Goal: Task Accomplishment & Management: Manage account settings

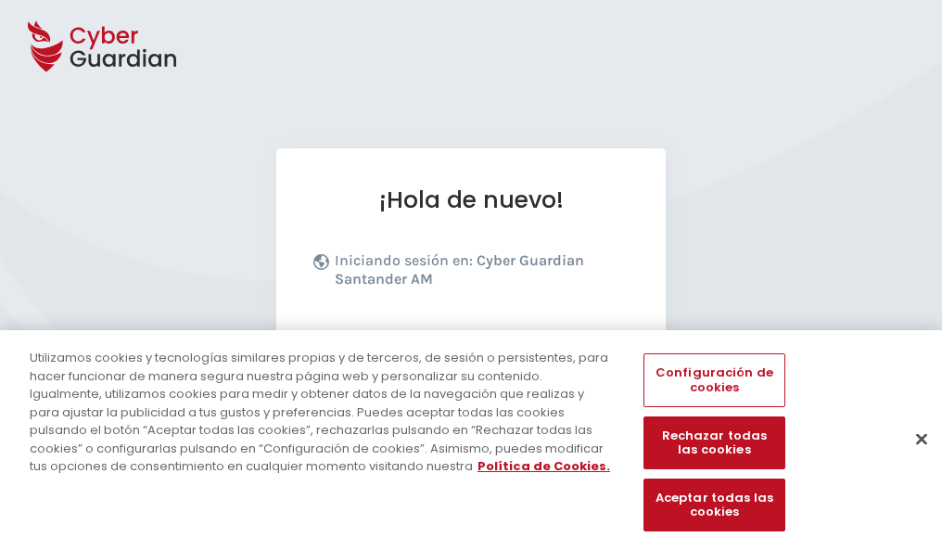
scroll to position [227, 0]
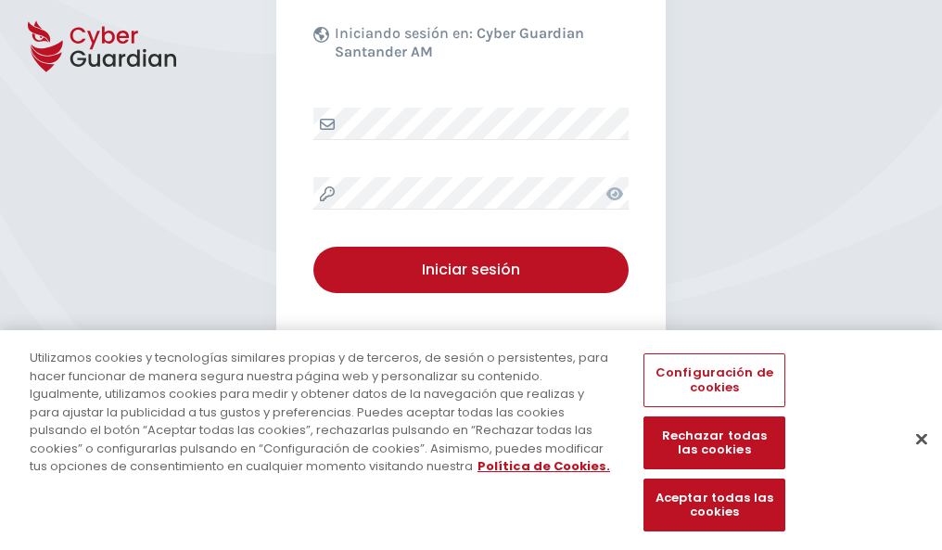
click at [912, 458] on button "Cerrar" at bounding box center [921, 438] width 41 height 41
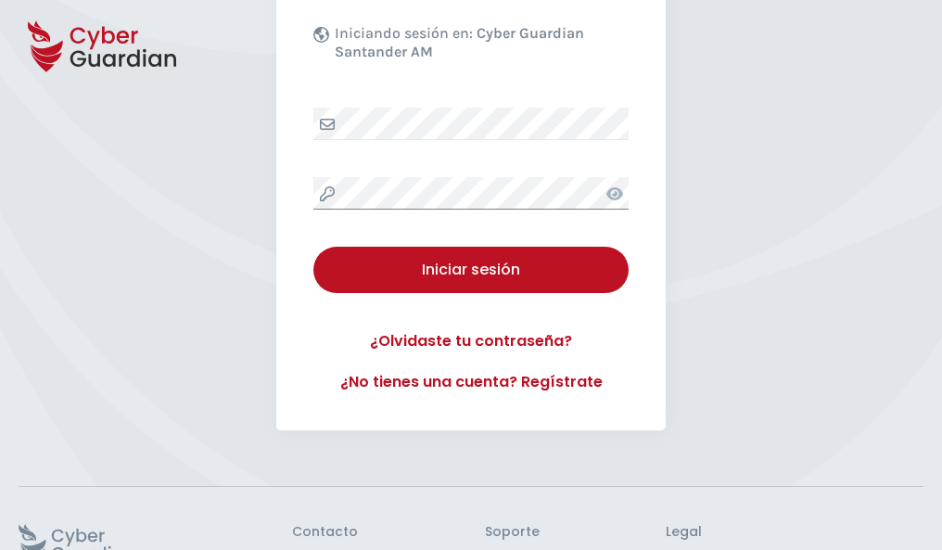
scroll to position [360, 0]
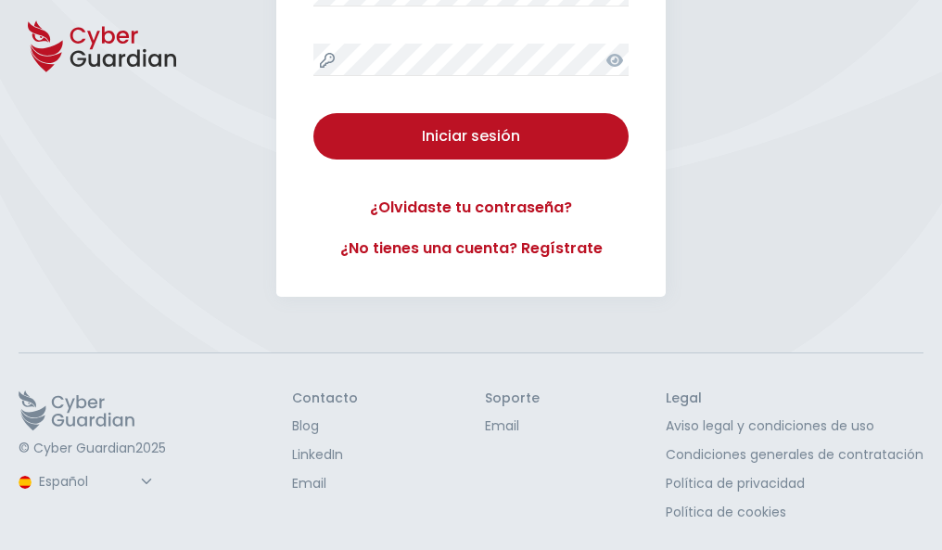
click at [313, 113] on button "Iniciar sesión" at bounding box center [470, 136] width 315 height 46
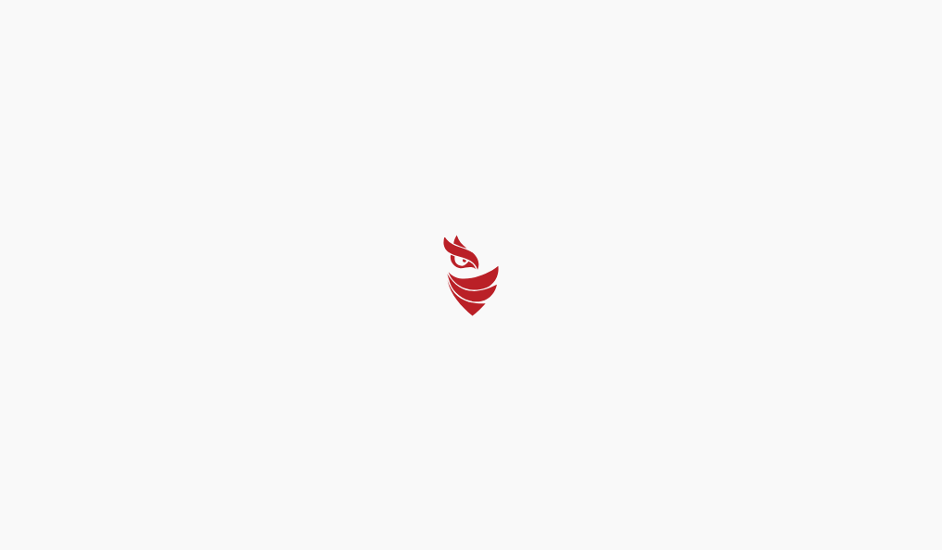
scroll to position [0, 0]
select select "Português (BR)"
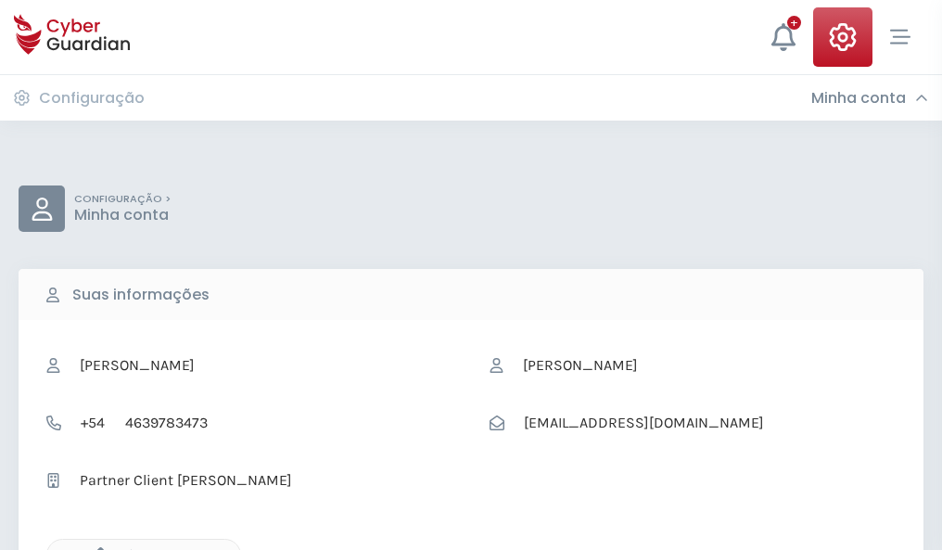
click at [95, 548] on icon "button" at bounding box center [96, 555] width 16 height 16
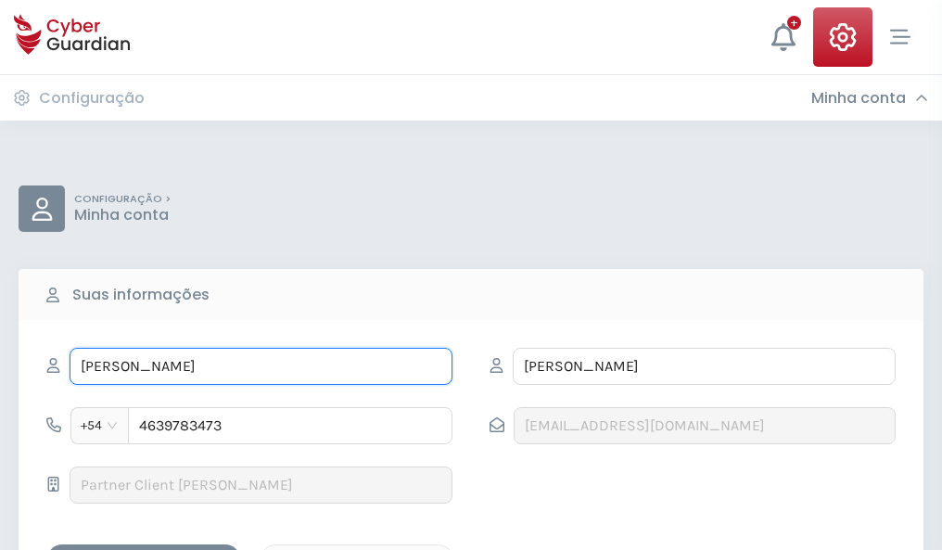
click at [260, 366] on input "ADORACIÓN" at bounding box center [261, 366] width 383 height 37
type input "A"
type input "Micaela"
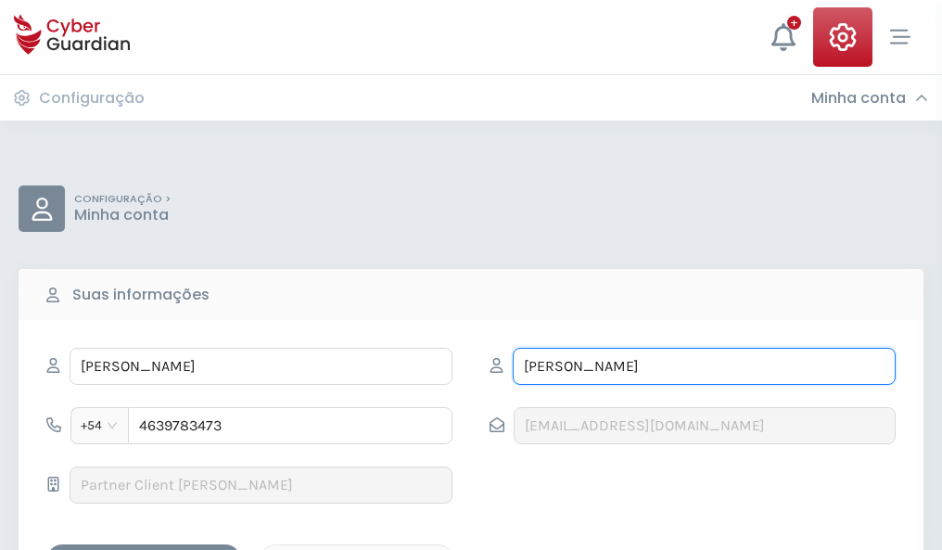
click at [703, 366] on input "ACEVEDO" at bounding box center [703, 366] width 383 height 37
type input "A"
type input "García"
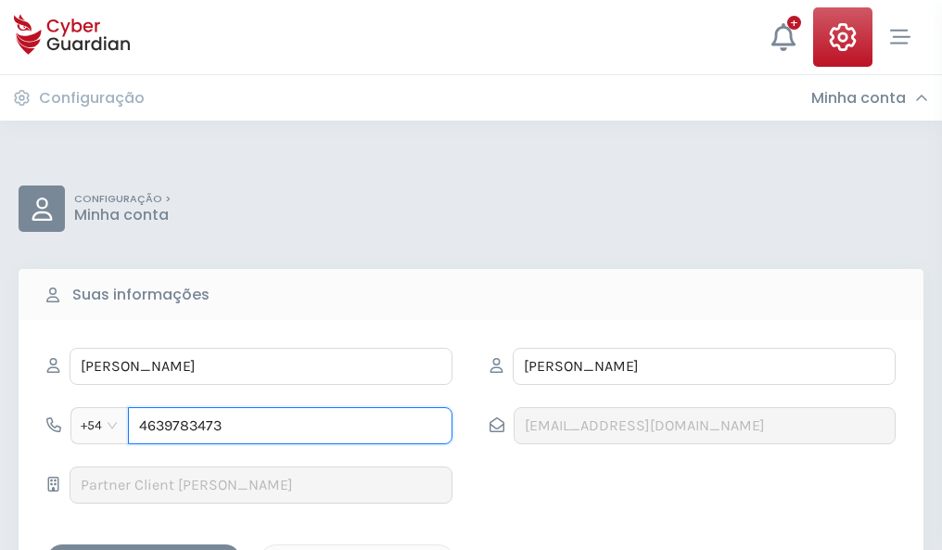
click at [290, 425] on input "4639783473" at bounding box center [290, 425] width 324 height 37
type input "4"
type input "4884554763"
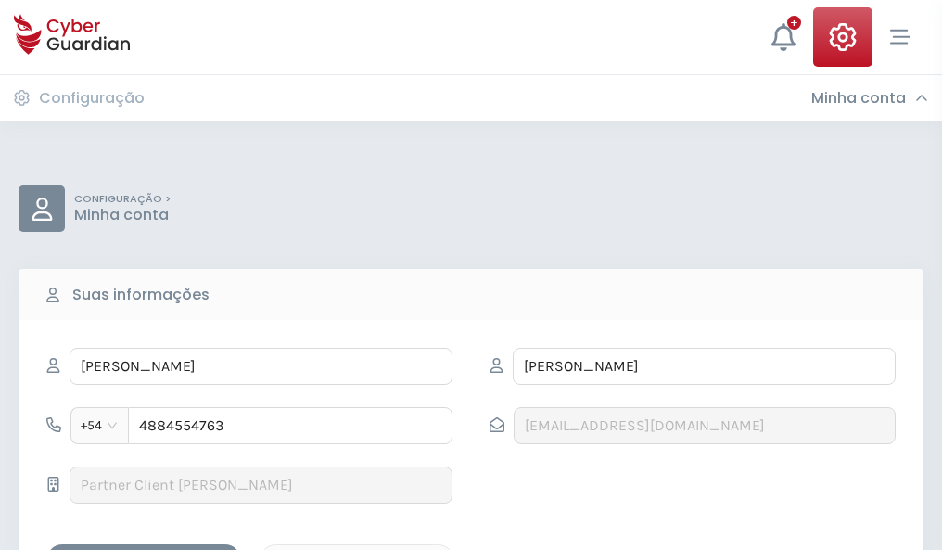
click at [144, 549] on div "Salvar alterações" at bounding box center [143, 560] width 167 height 23
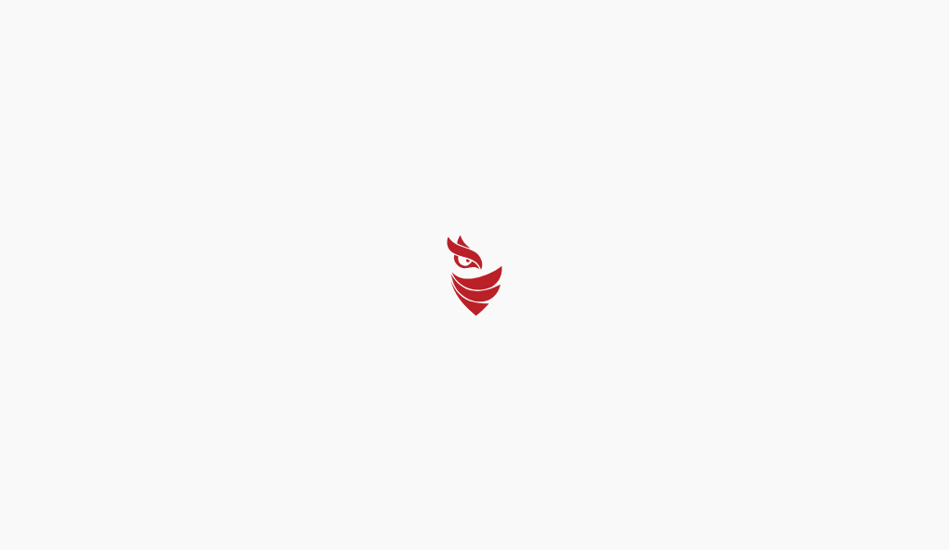
select select "Português (BR)"
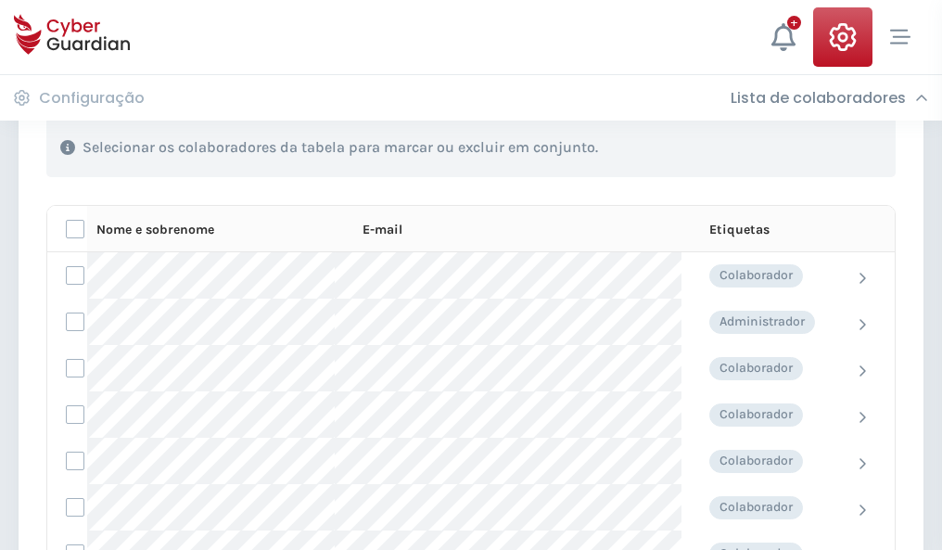
scroll to position [793, 0]
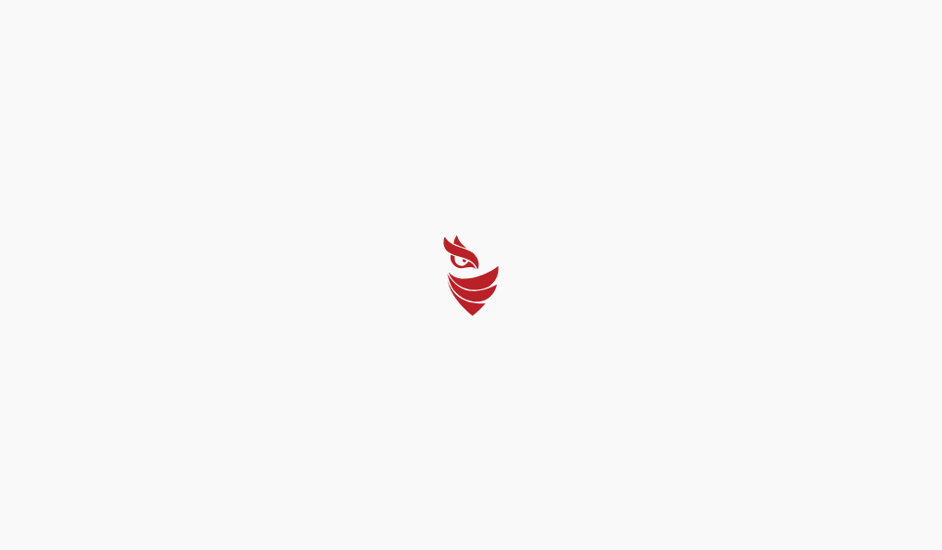
select select "Português (BR)"
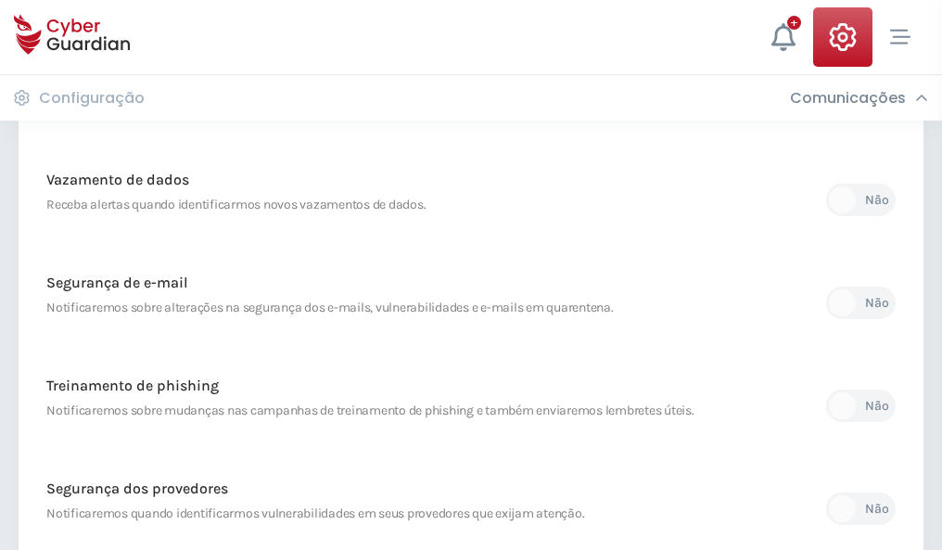
scroll to position [976, 0]
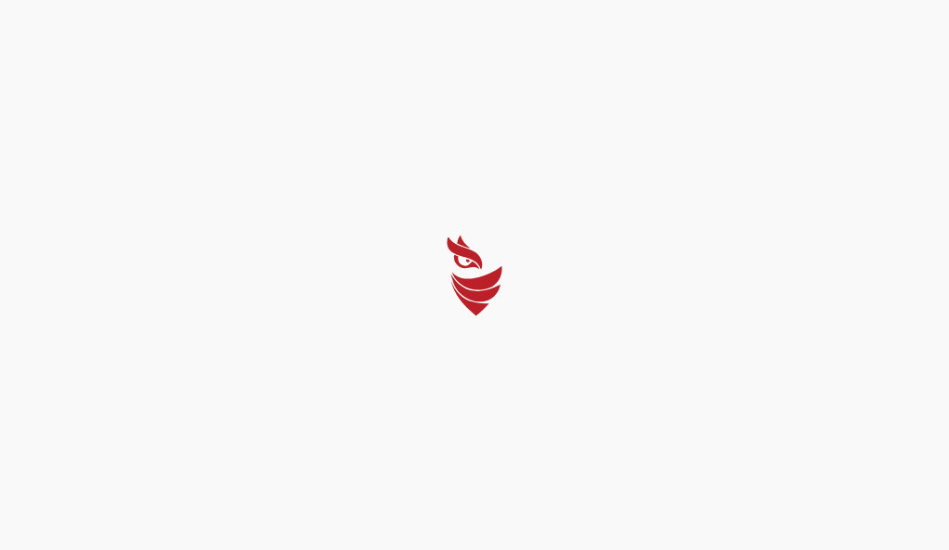
select select "Português (BR)"
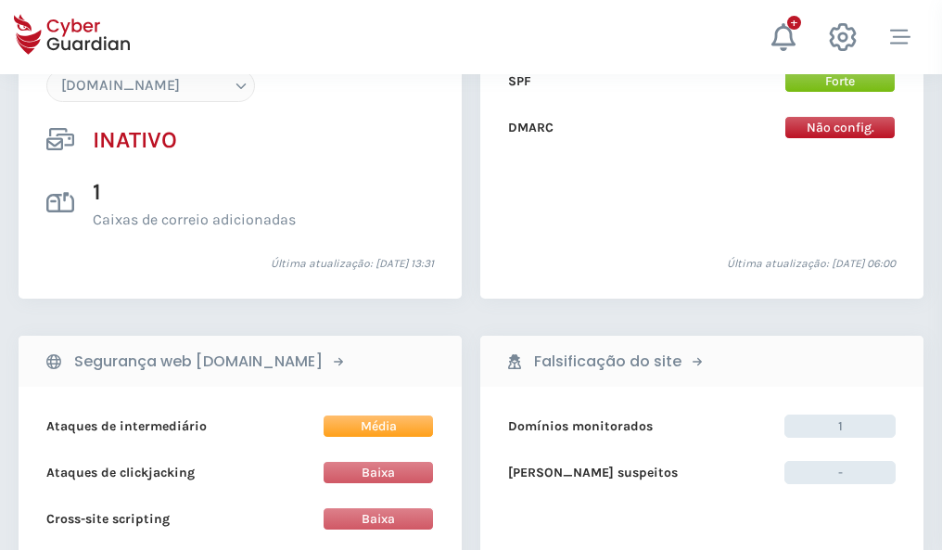
scroll to position [1744, 0]
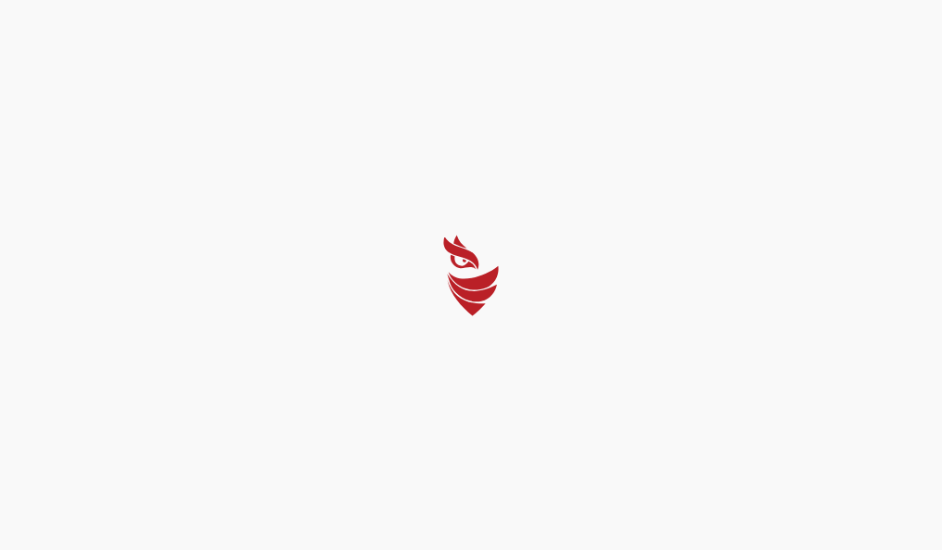
select select "Português (BR)"
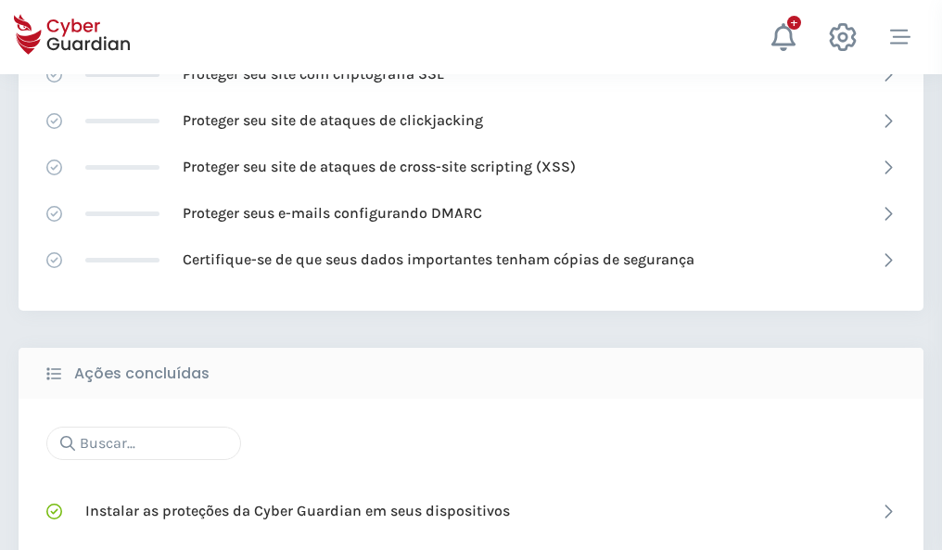
scroll to position [1234, 0]
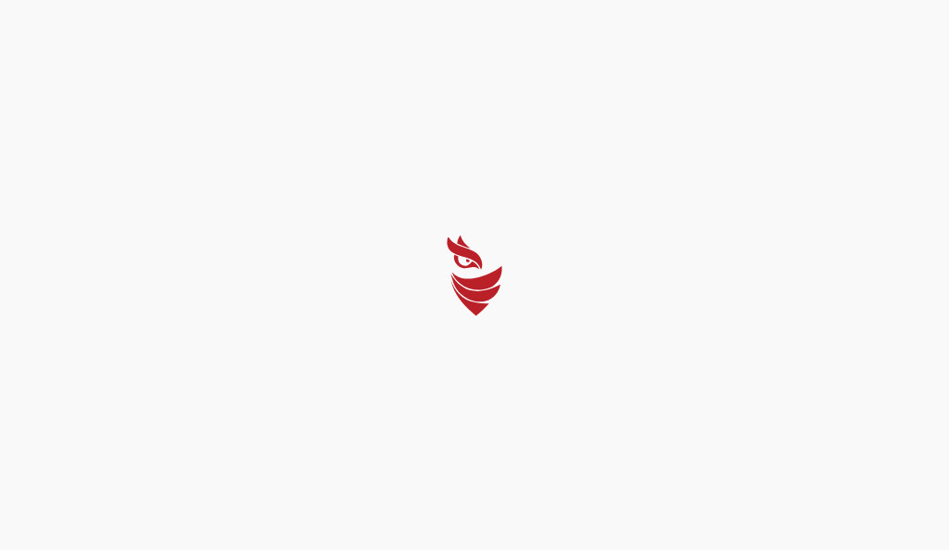
select select "Português (BR)"
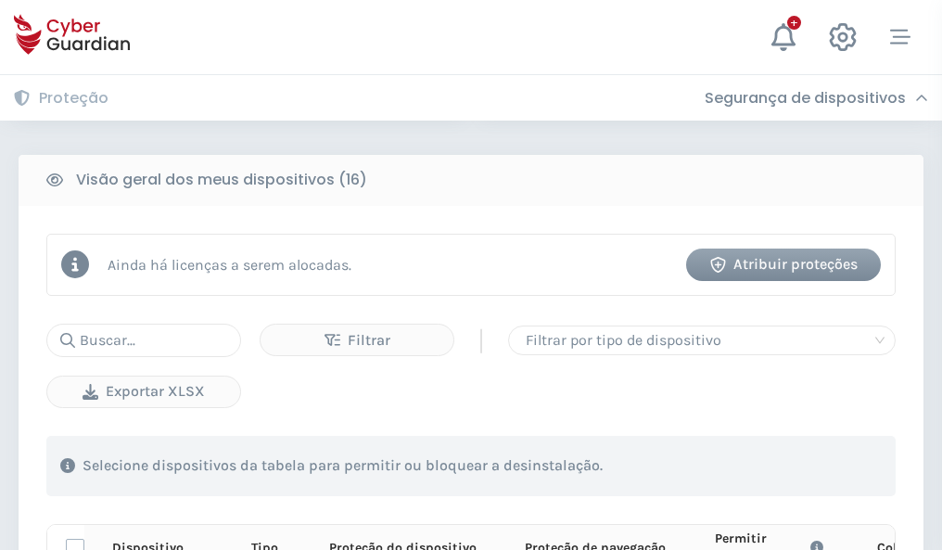
scroll to position [1637, 0]
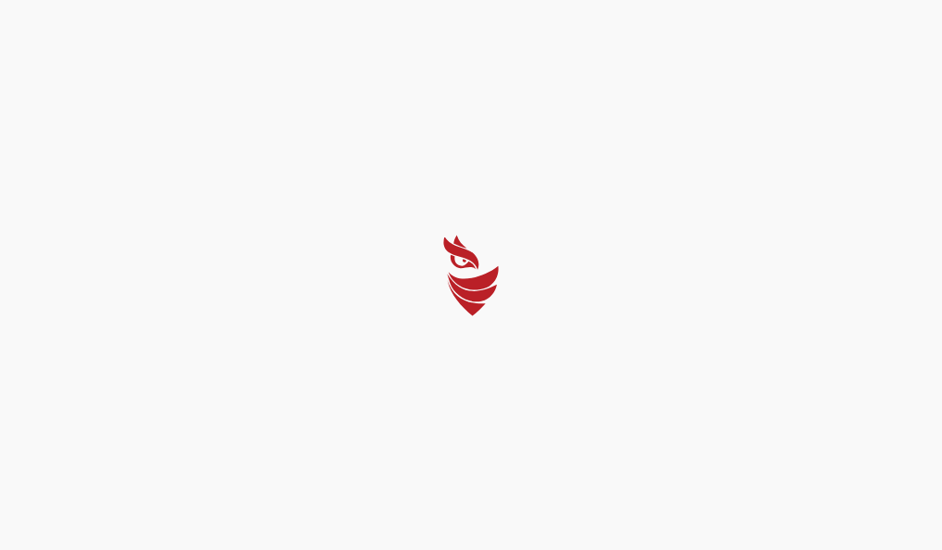
select select "Português (BR)"
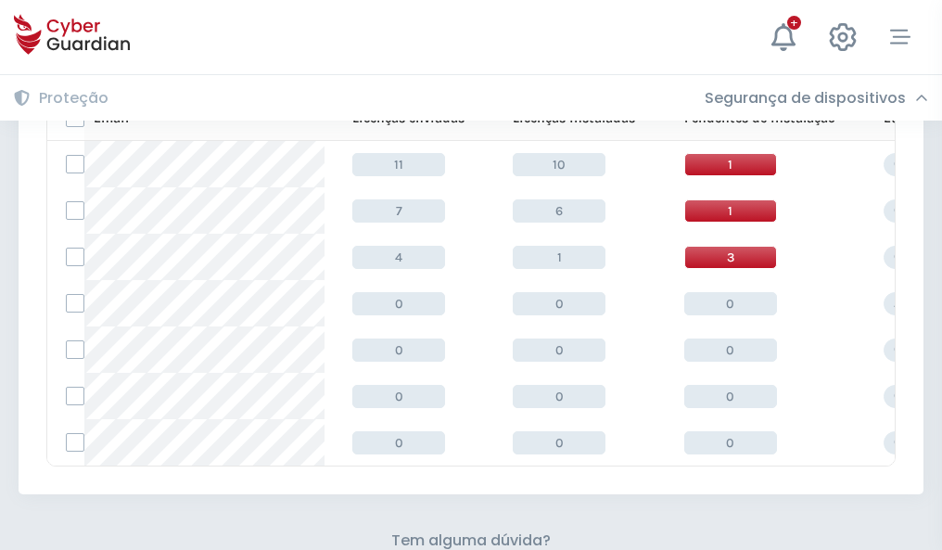
scroll to position [814, 0]
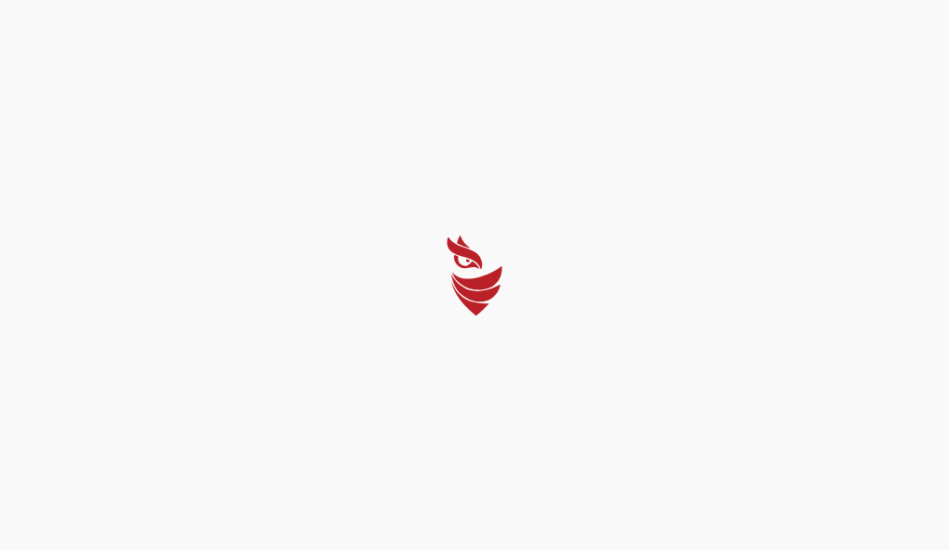
select select "Português (BR)"
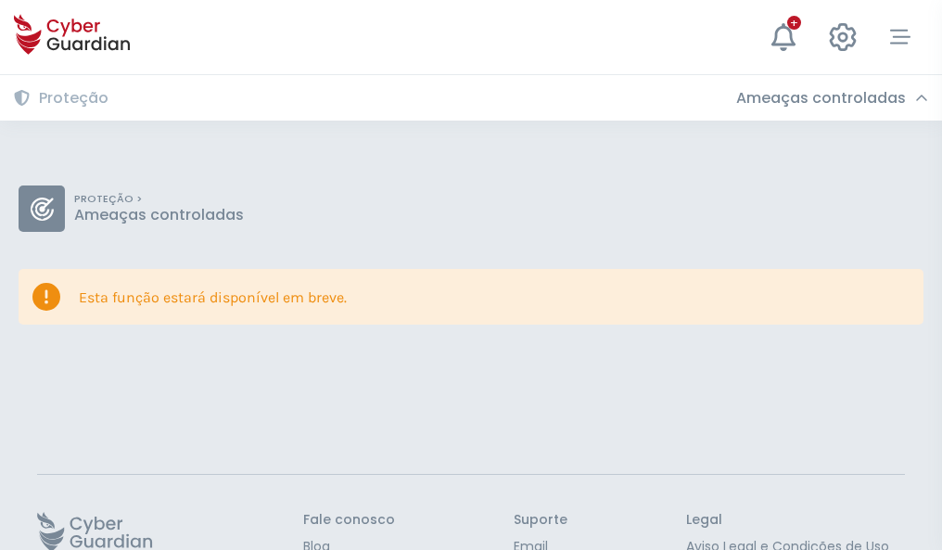
scroll to position [120, 0]
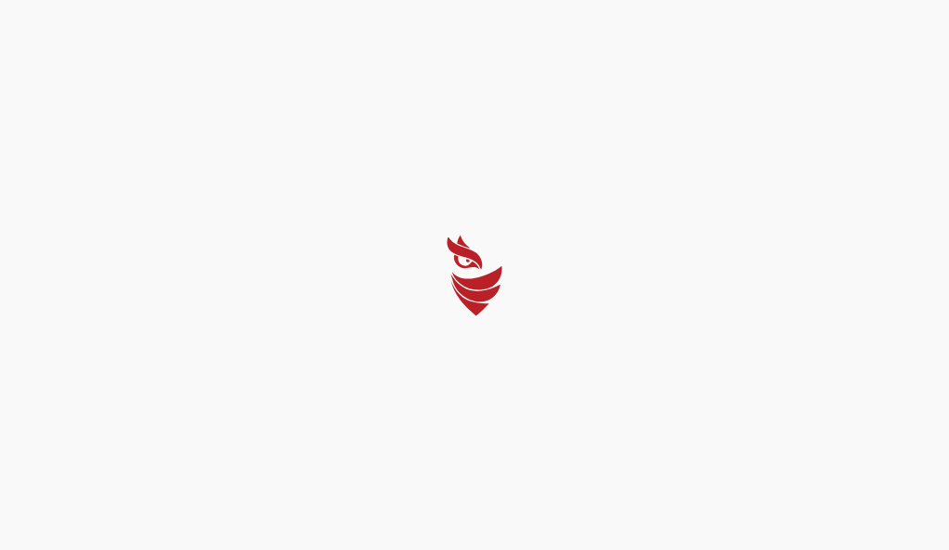
select select "Português (BR)"
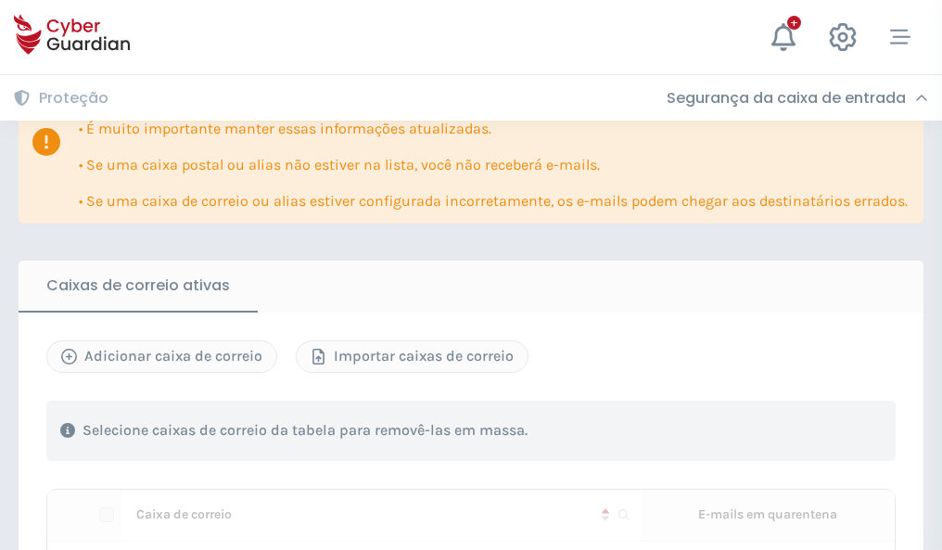
scroll to position [1089, 0]
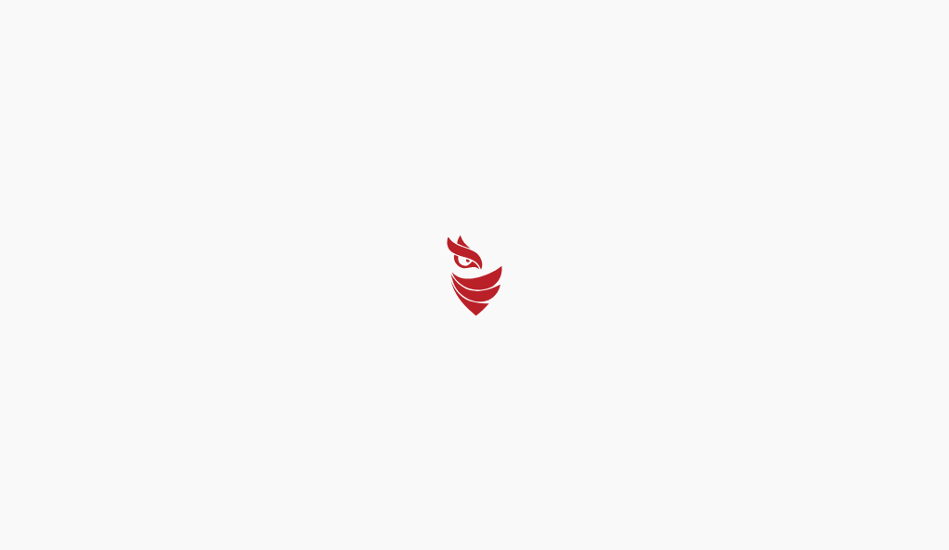
select select "Português (BR)"
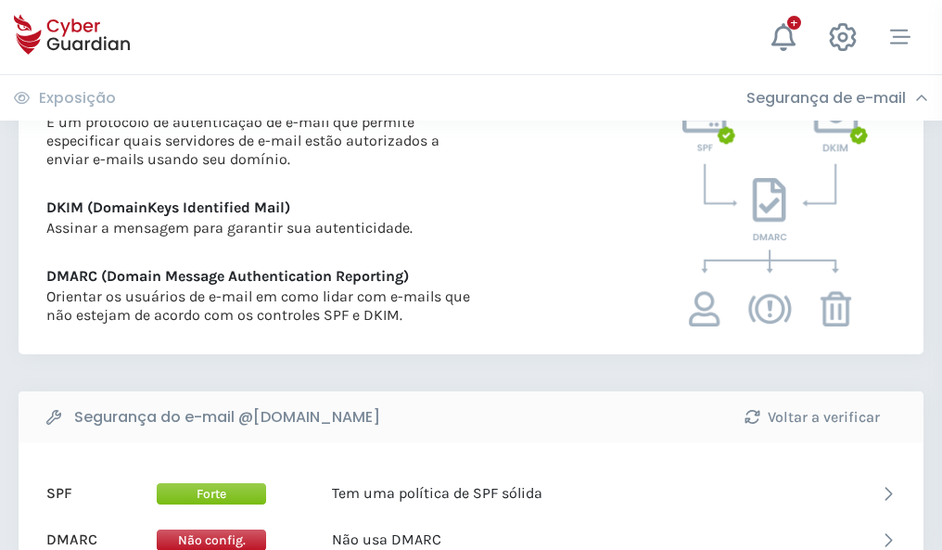
scroll to position [1000, 0]
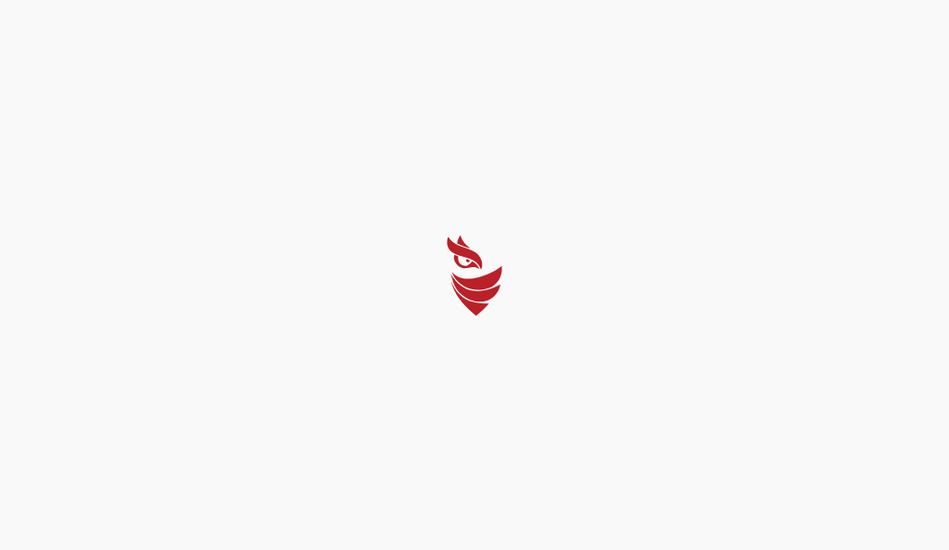
select select "Português (BR)"
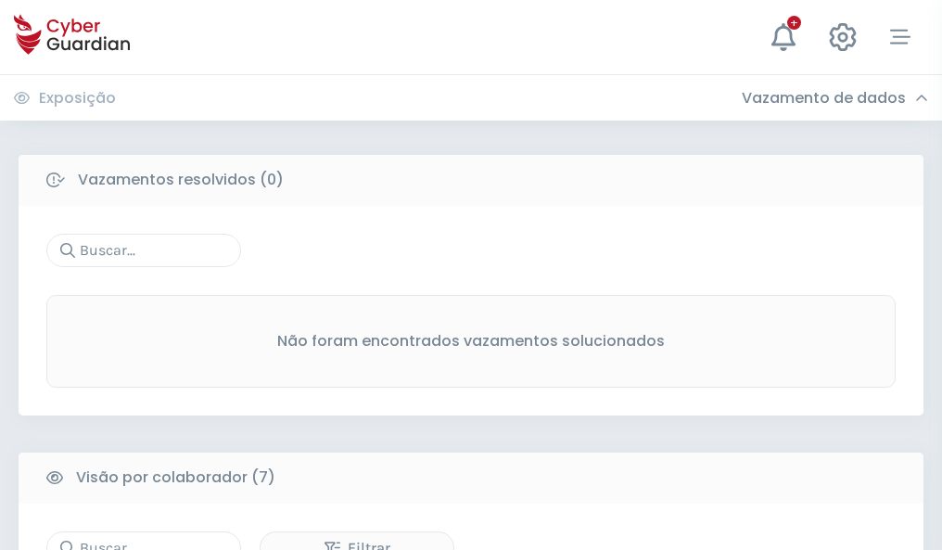
scroll to position [1533, 0]
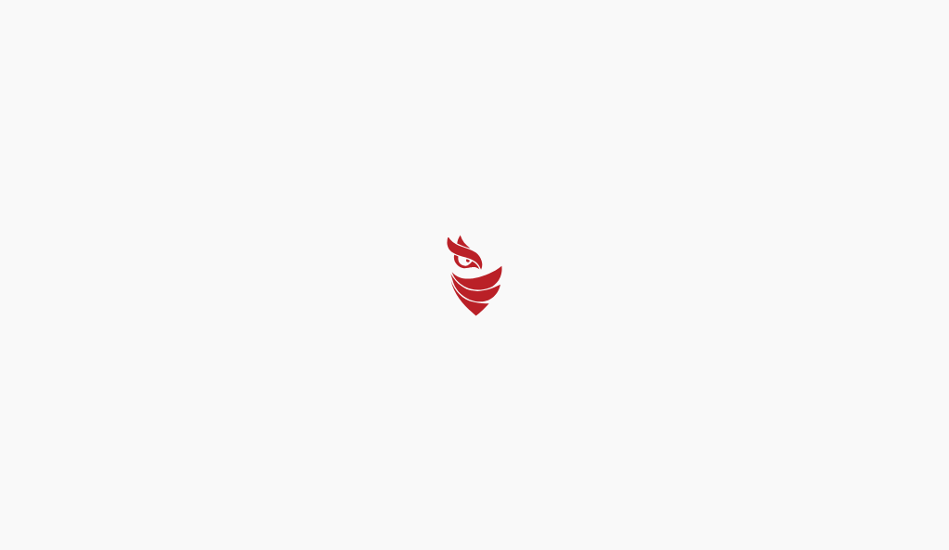
select select "Português (BR)"
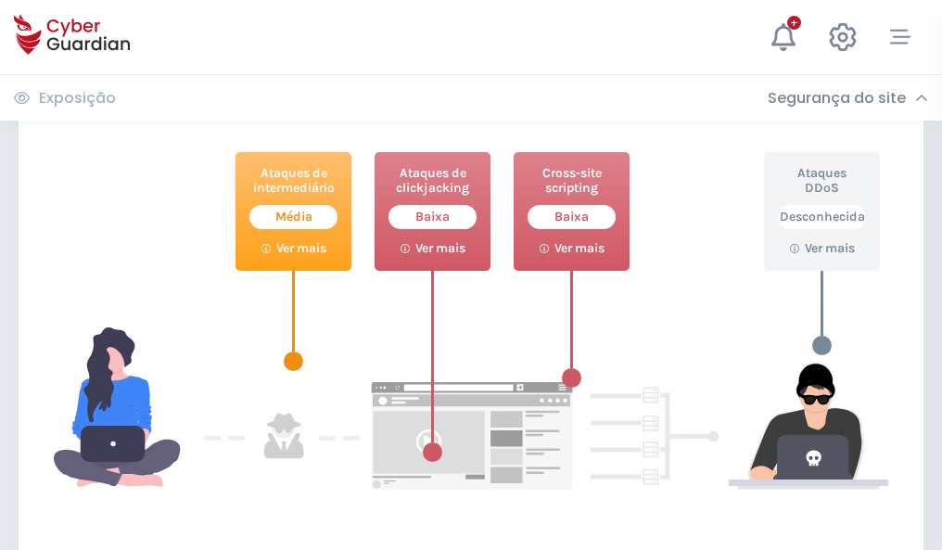
scroll to position [1009, 0]
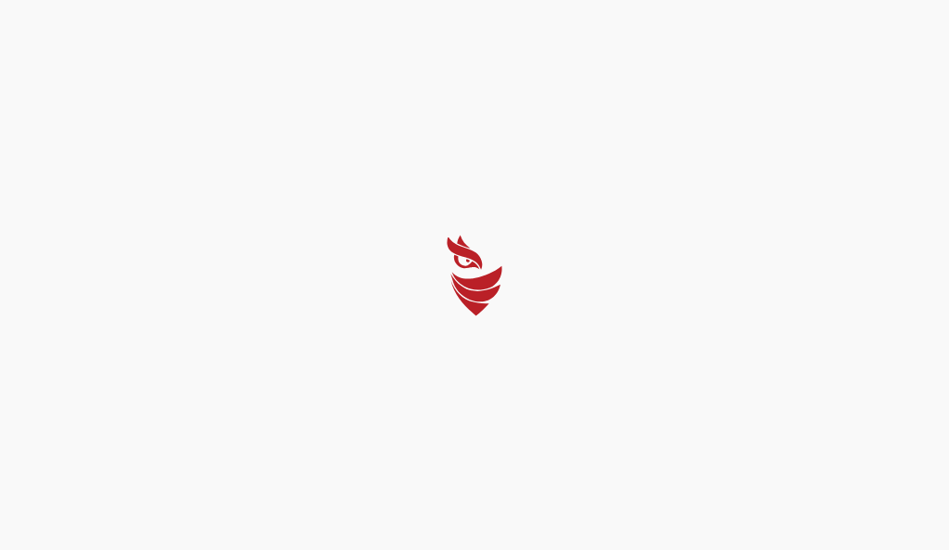
select select "Português (BR)"
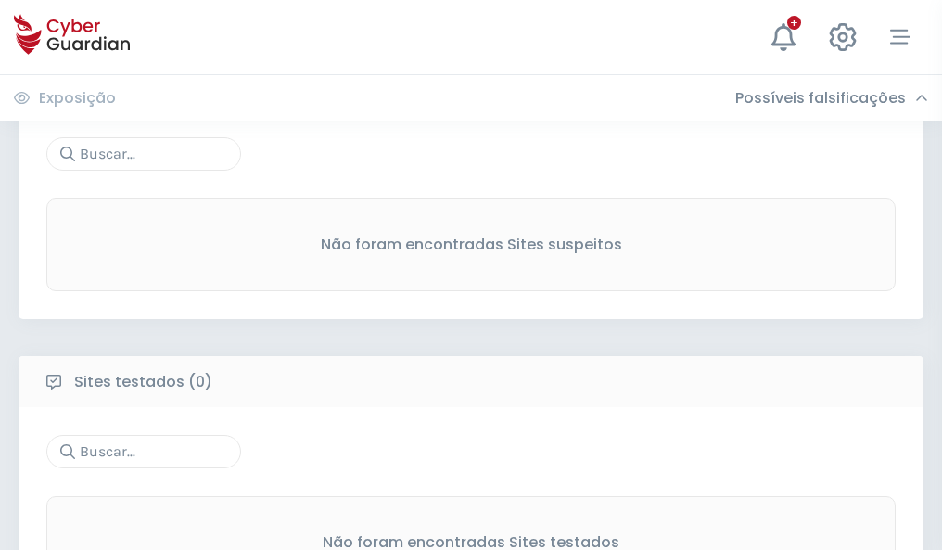
scroll to position [969, 0]
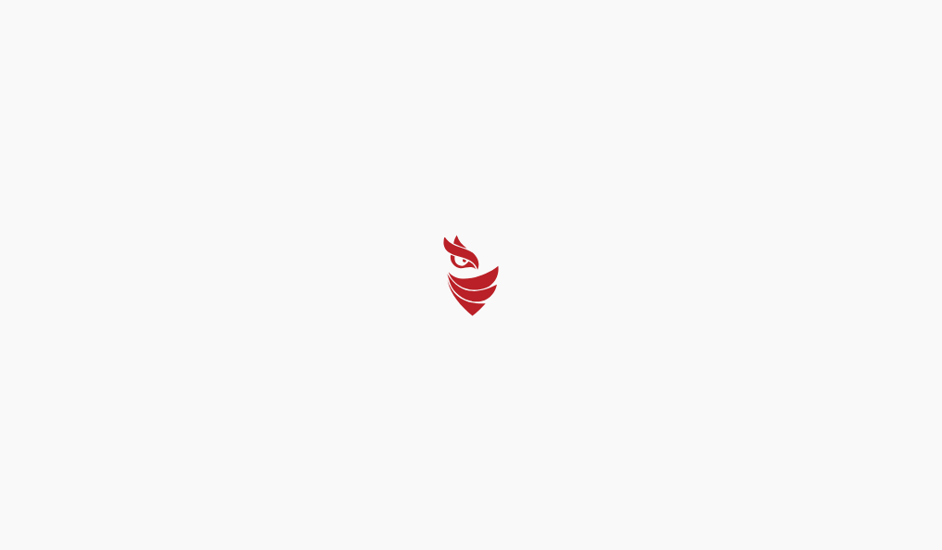
select select "Português (BR)"
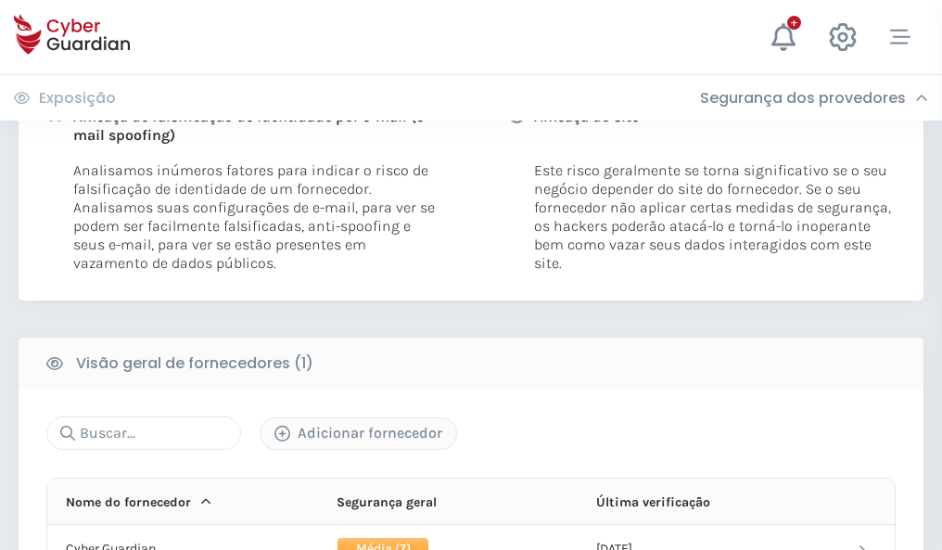
scroll to position [944, 0]
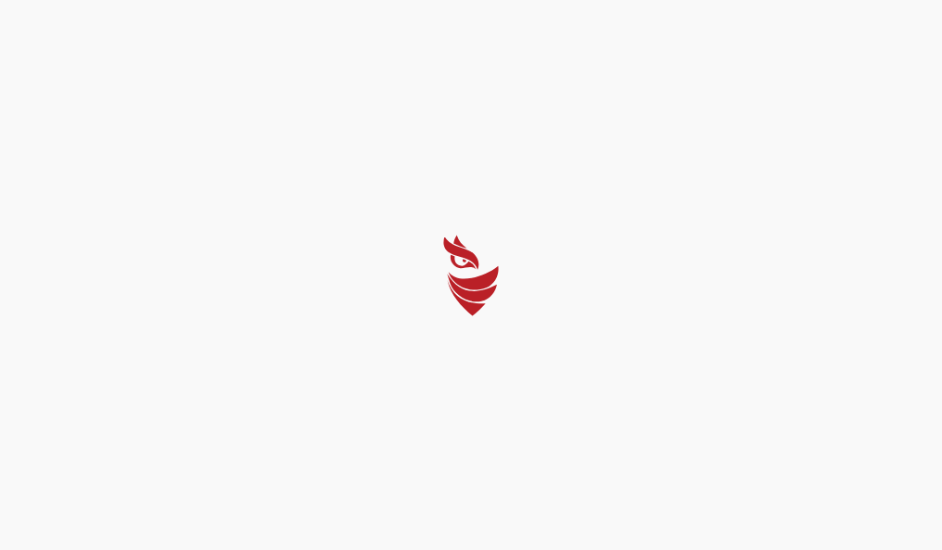
select select "Português (BR)"
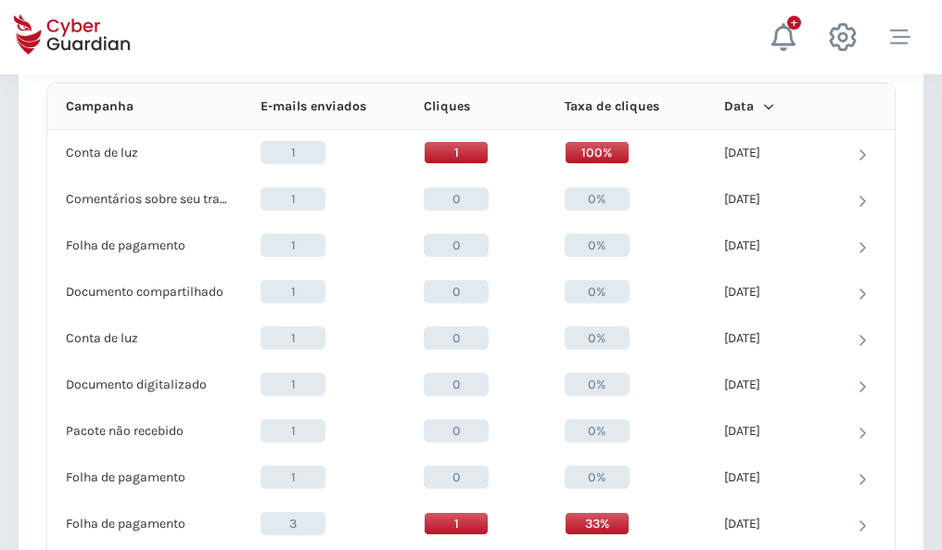
scroll to position [1662, 0]
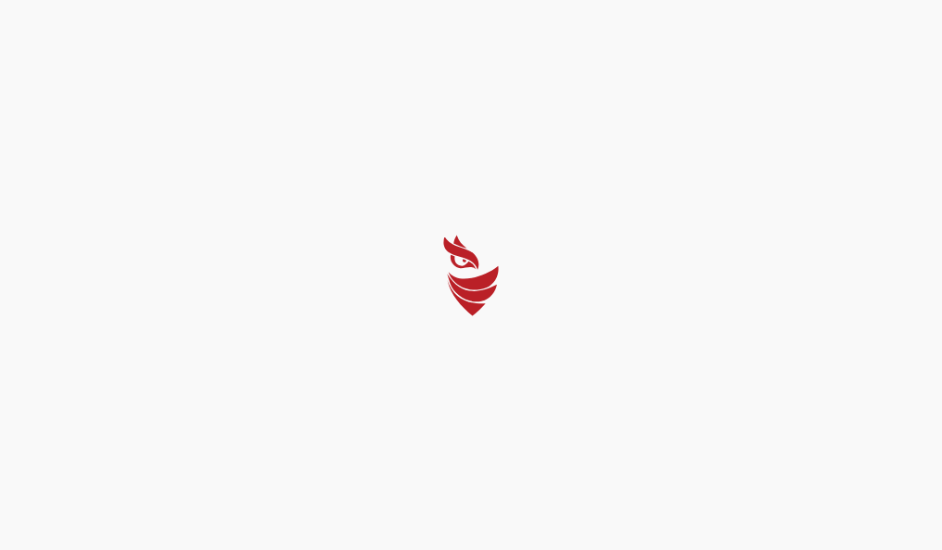
select select "Português (BR)"
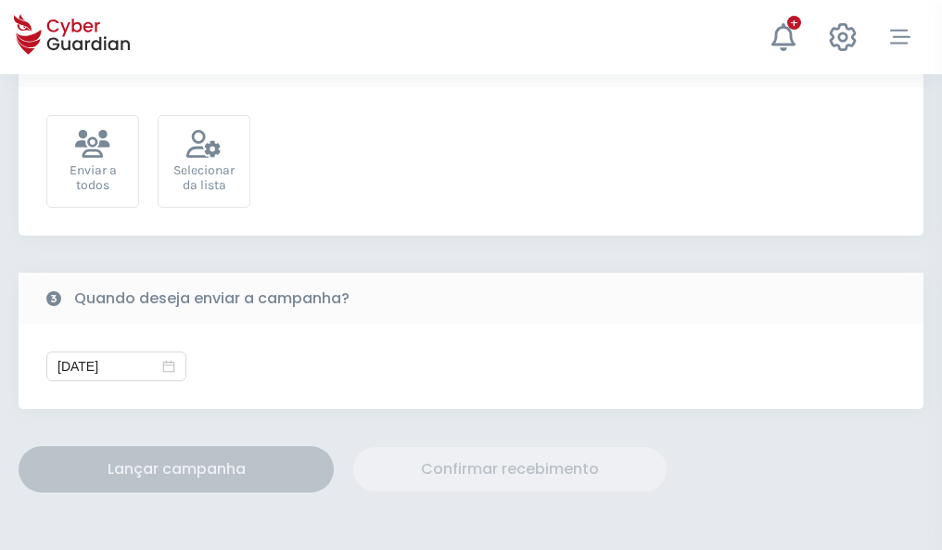
scroll to position [678, 0]
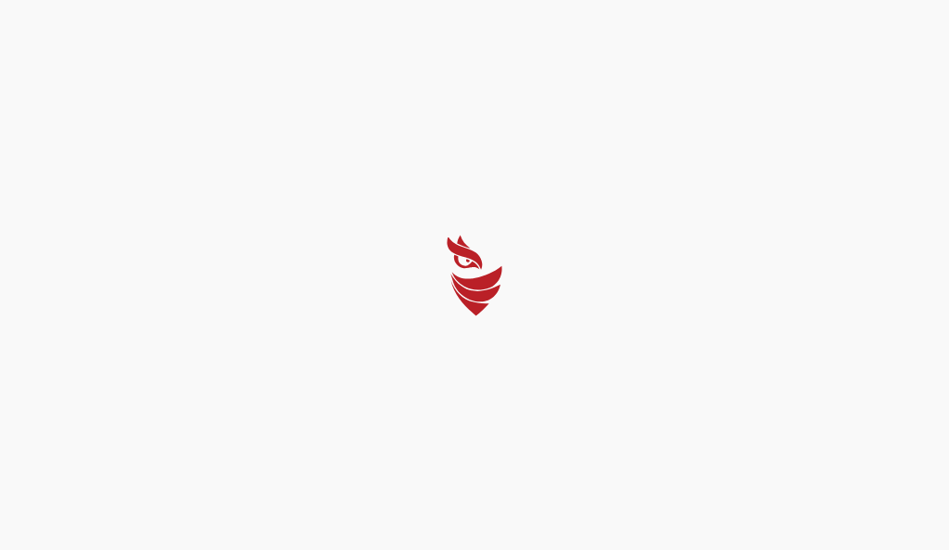
select select "Português (BR)"
